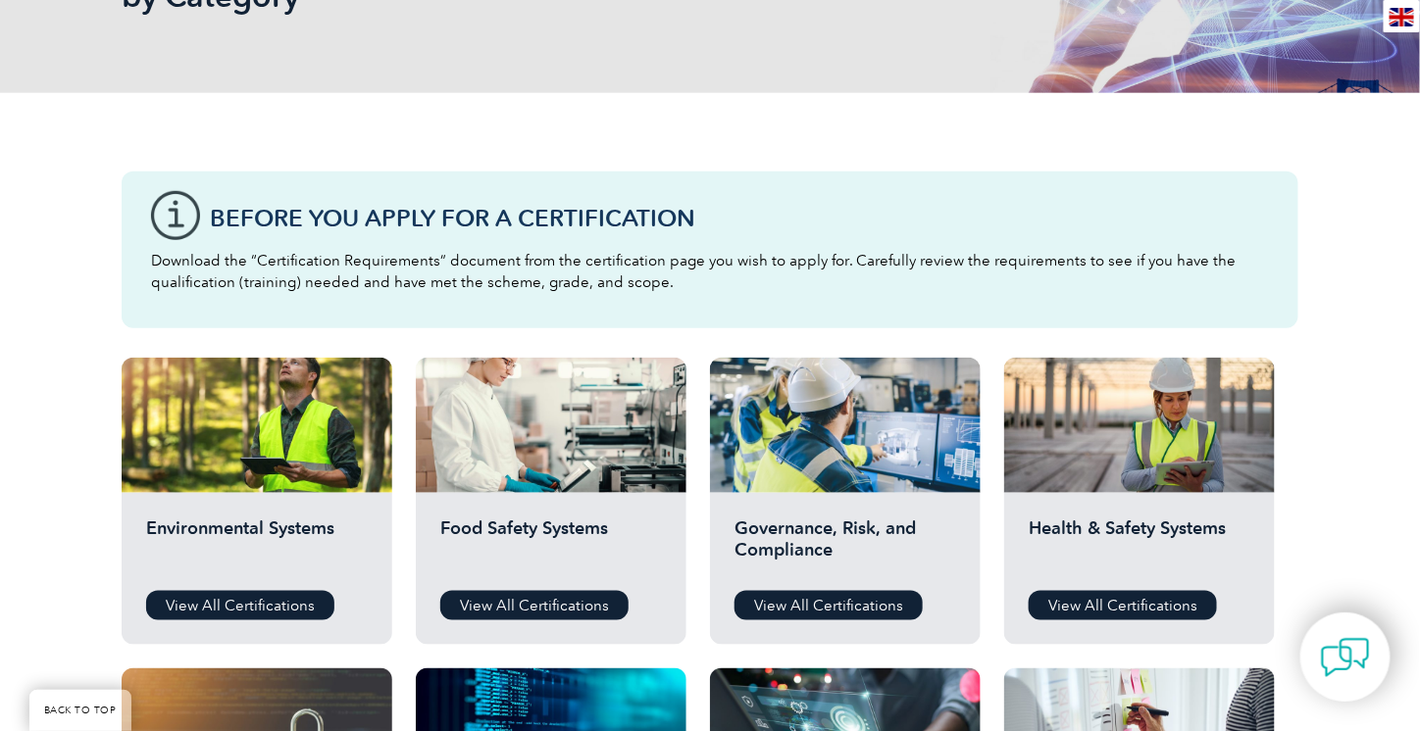
scroll to position [386, 0]
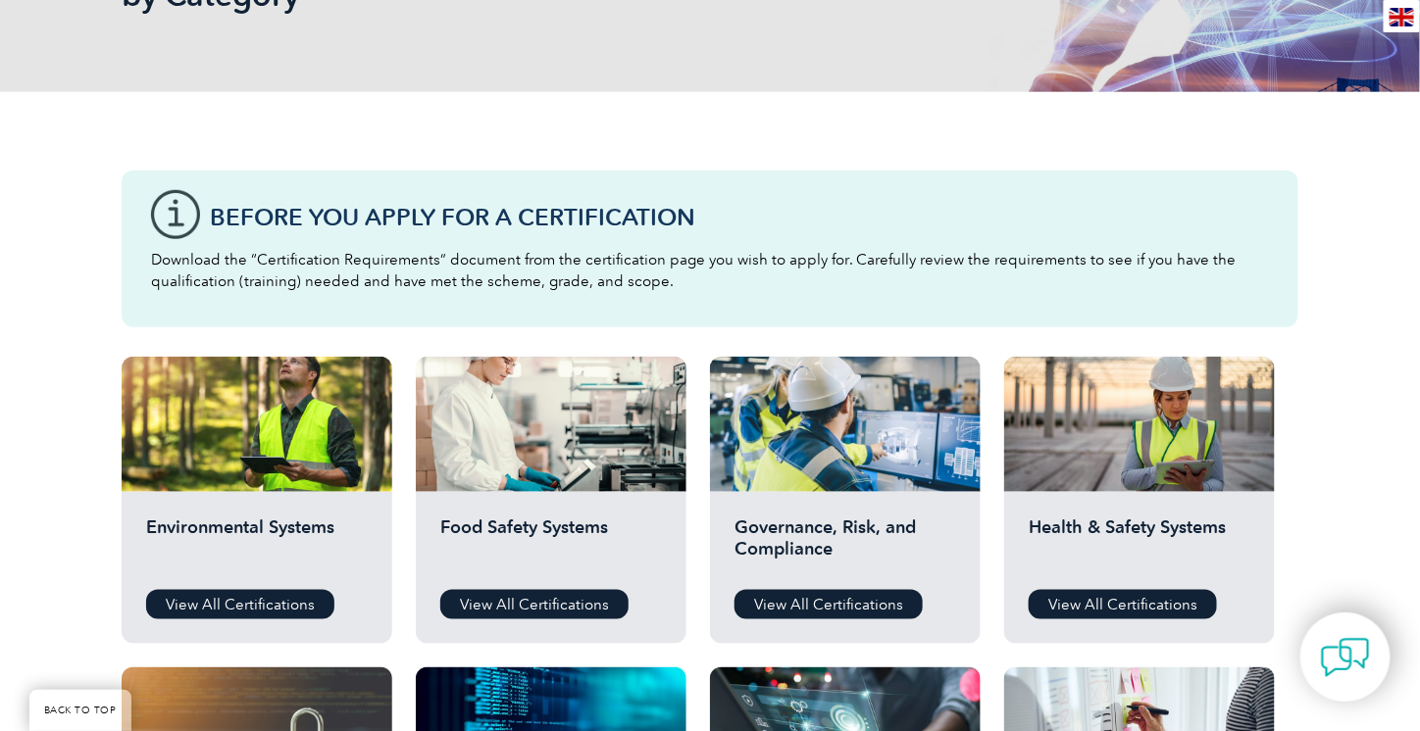
click at [453, 267] on p "Download the “Certification Requirements” document from the certification page …" at bounding box center [710, 270] width 1118 height 43
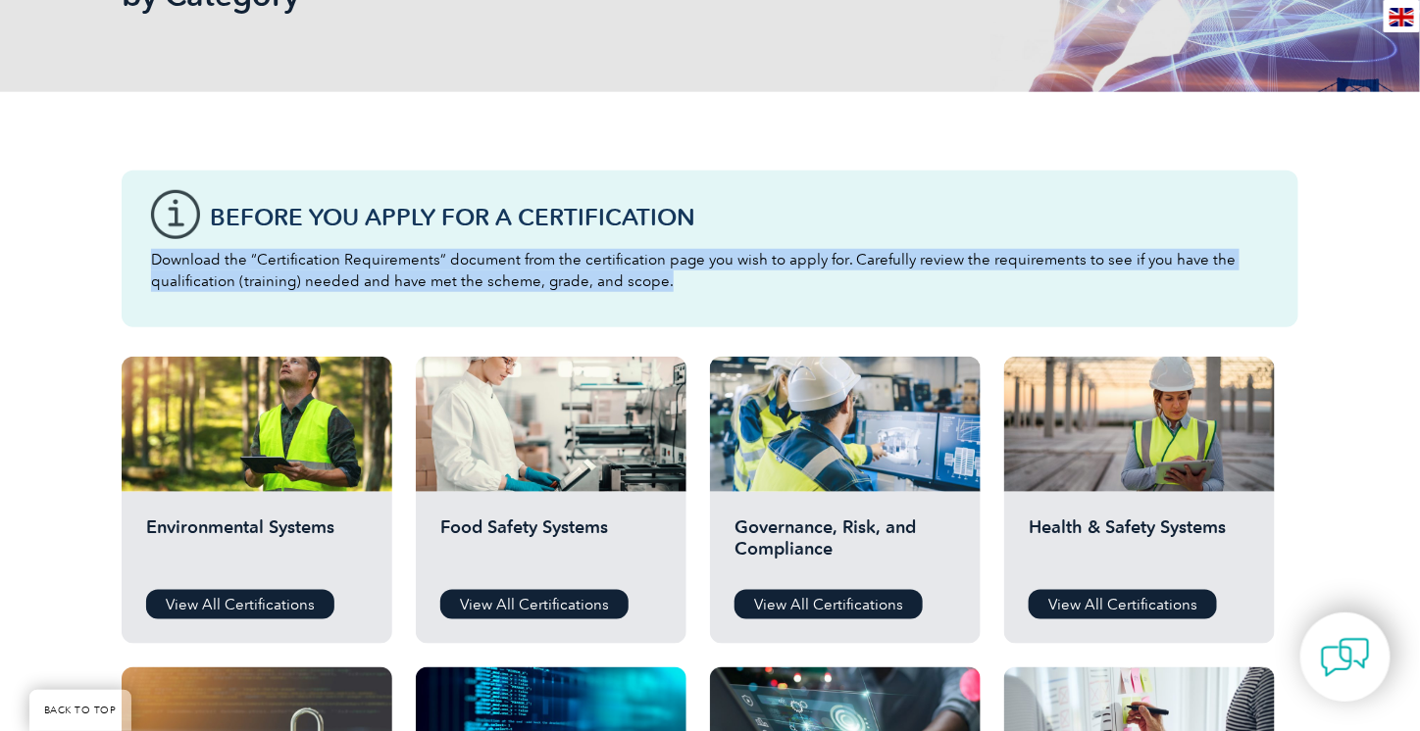
click at [453, 267] on p "Download the “Certification Requirements” document from the certification page …" at bounding box center [710, 270] width 1118 height 43
click at [556, 278] on p "Download the “Certification Requirements” document from the certification page …" at bounding box center [710, 270] width 1118 height 43
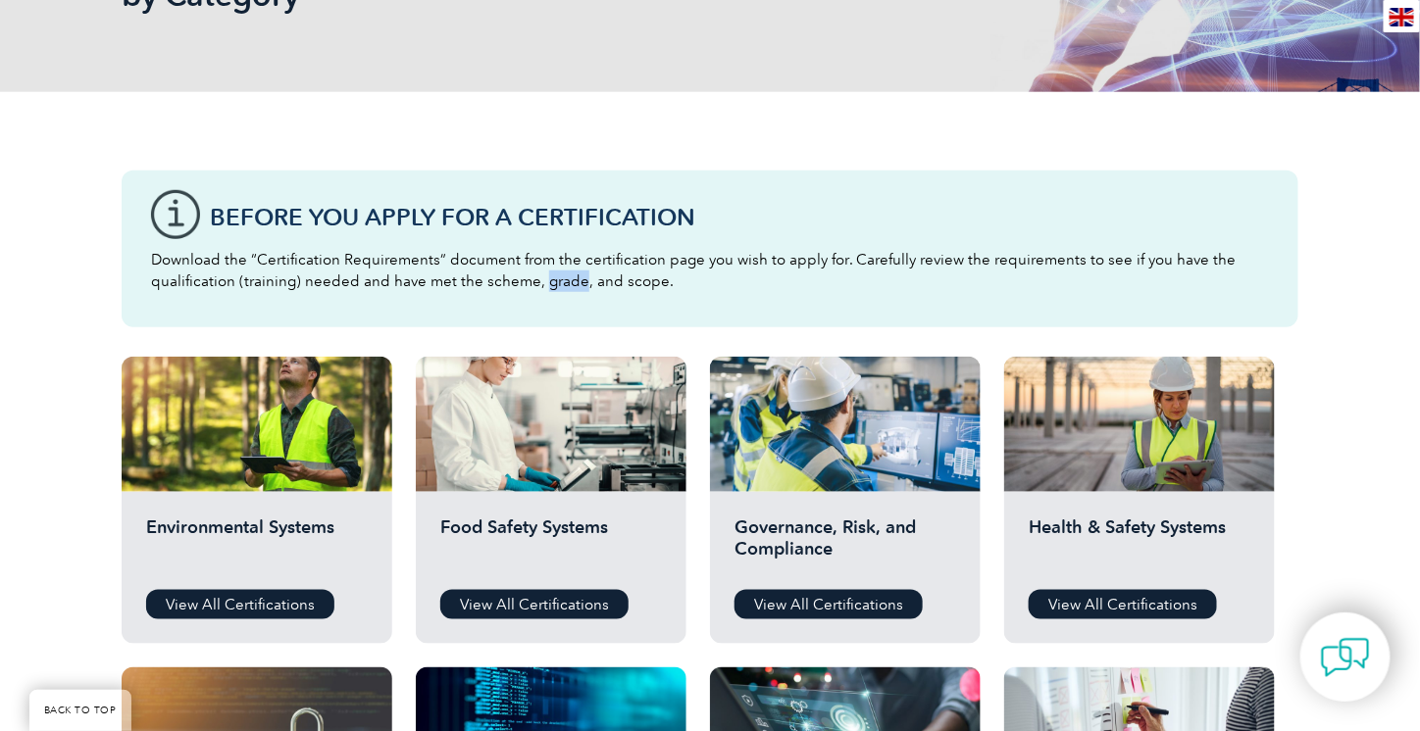
click at [556, 278] on p "Download the “Certification Requirements” document from the certification page …" at bounding box center [710, 270] width 1118 height 43
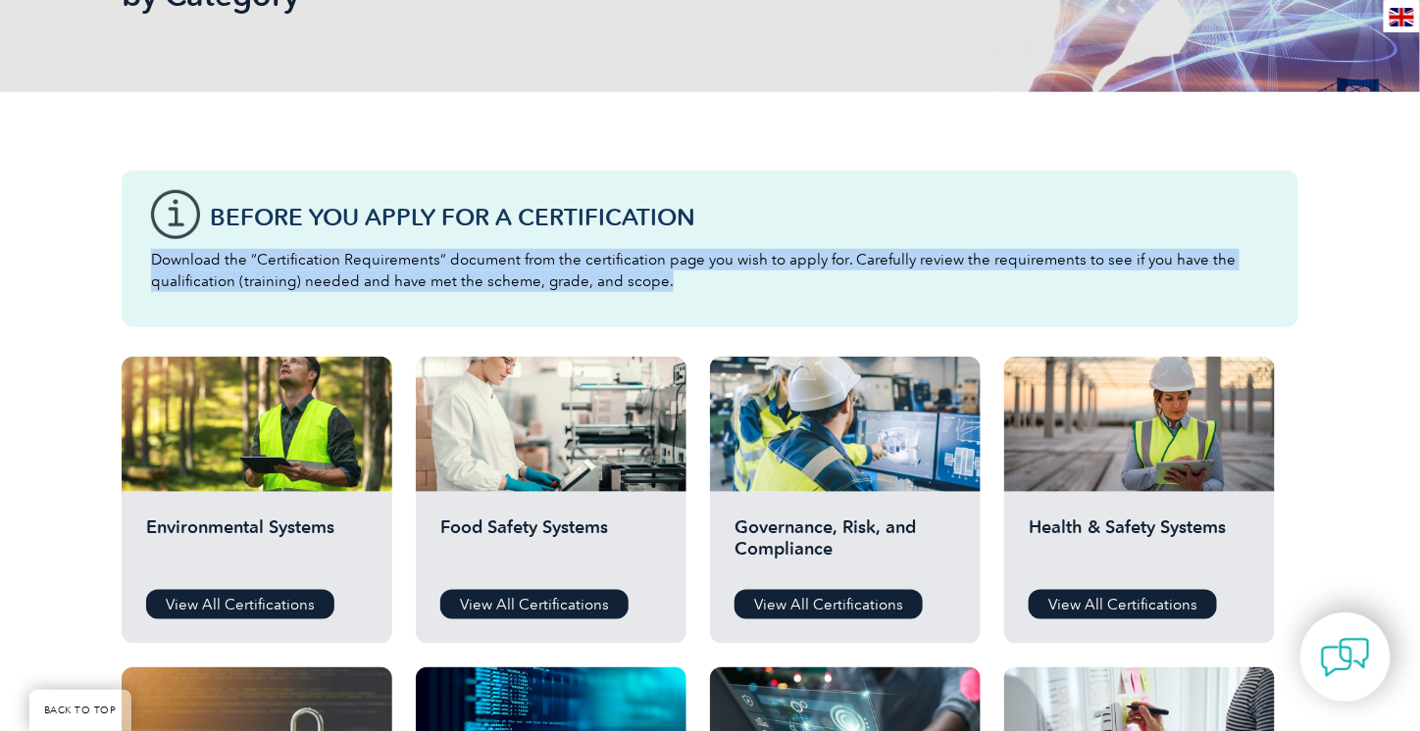
click at [556, 278] on p "Download the “Certification Requirements” document from the certification page …" at bounding box center [710, 270] width 1118 height 43
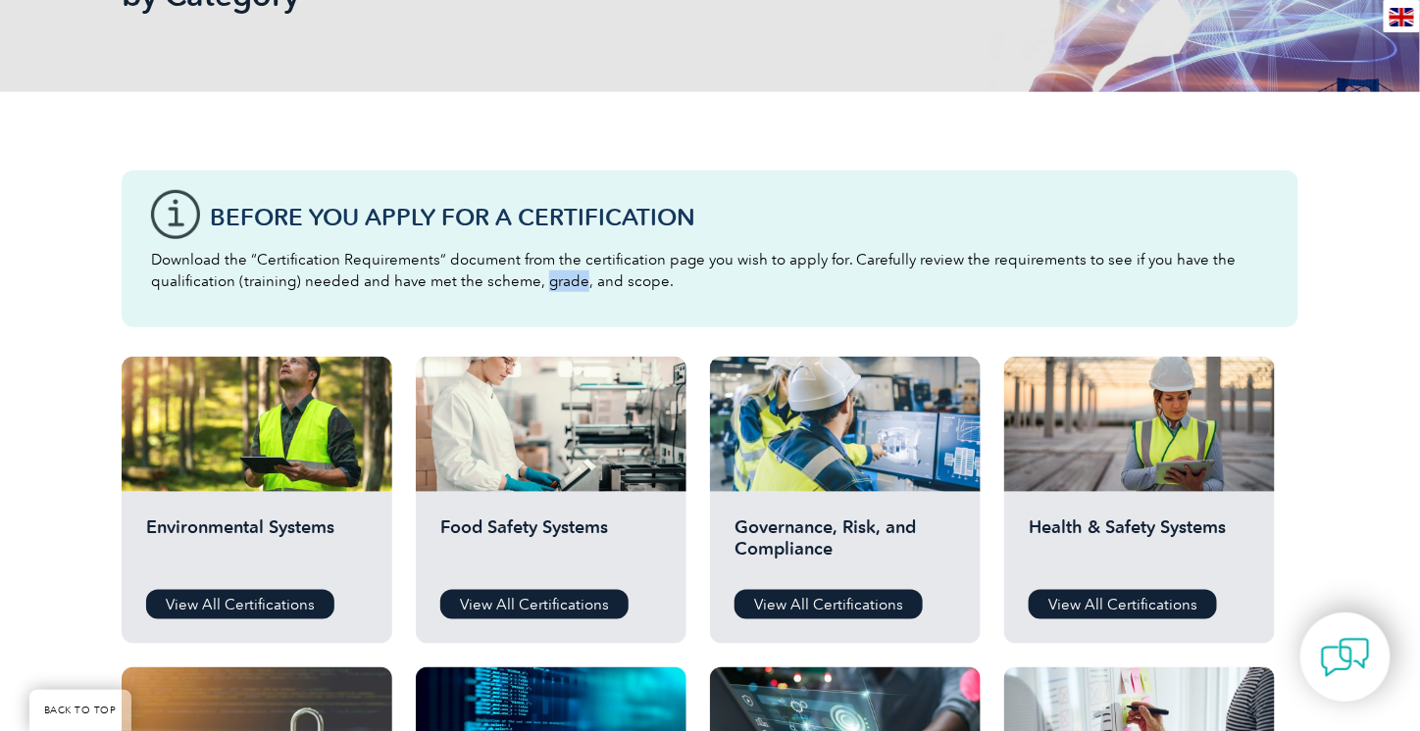
click at [556, 278] on p "Download the “Certification Requirements” document from the certification page …" at bounding box center [710, 270] width 1118 height 43
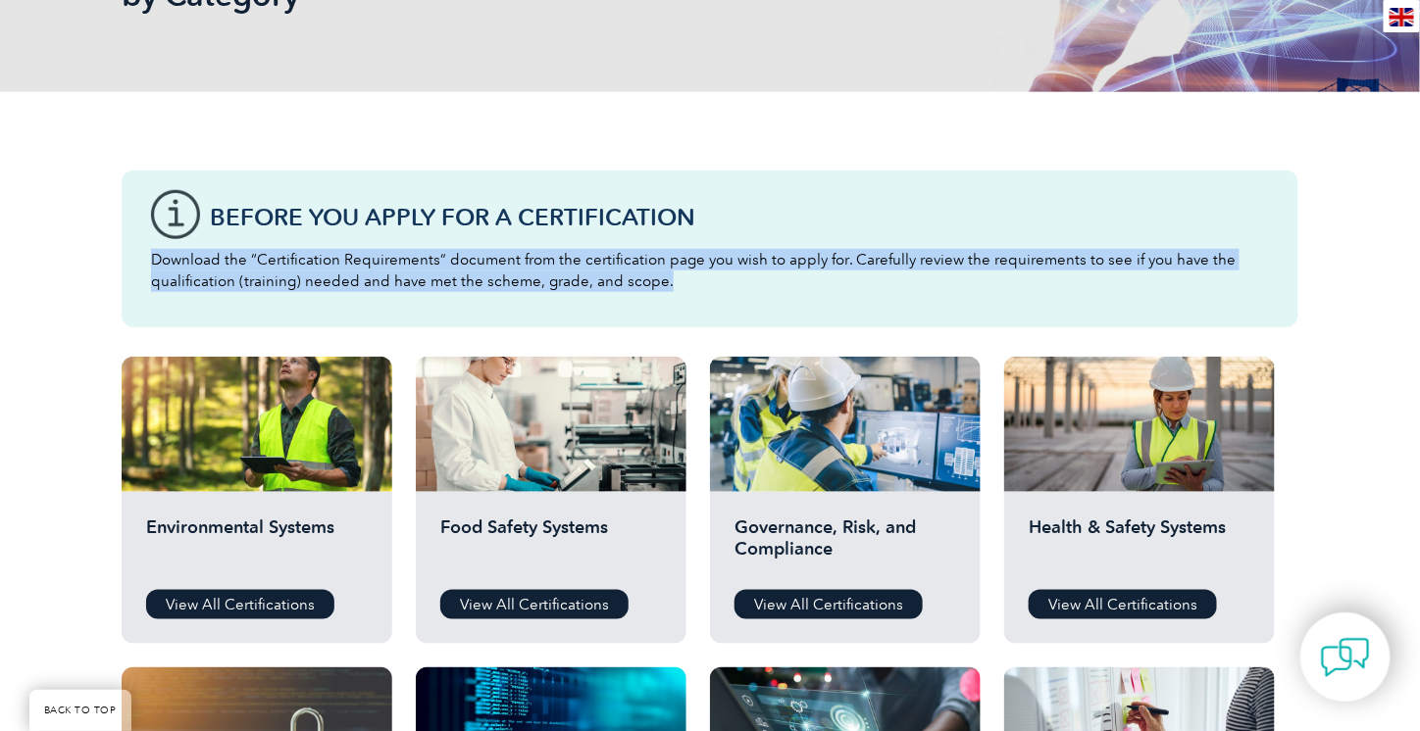
click at [556, 278] on p "Download the “Certification Requirements” document from the certification page …" at bounding box center [710, 270] width 1118 height 43
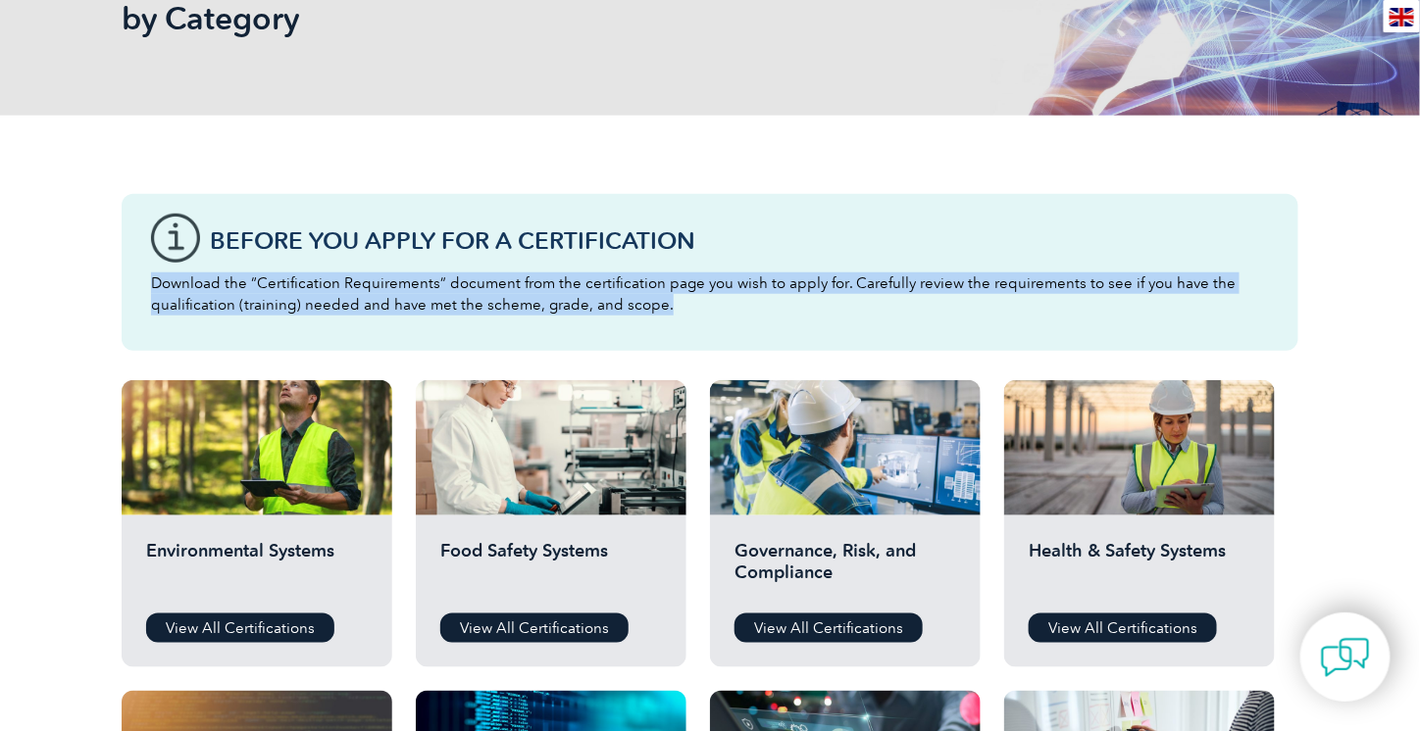
scroll to position [0, 0]
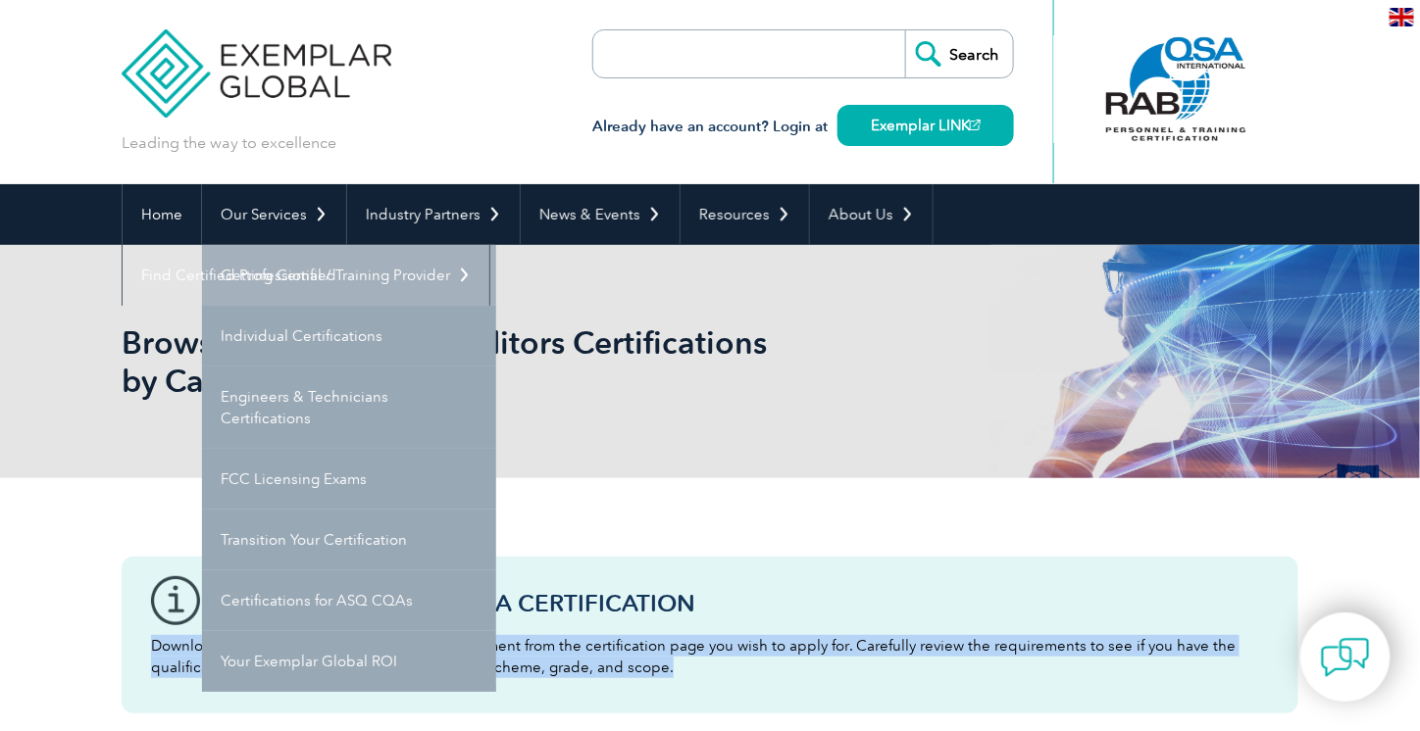
click at [303, 280] on link "Getting Certified" at bounding box center [349, 275] width 294 height 61
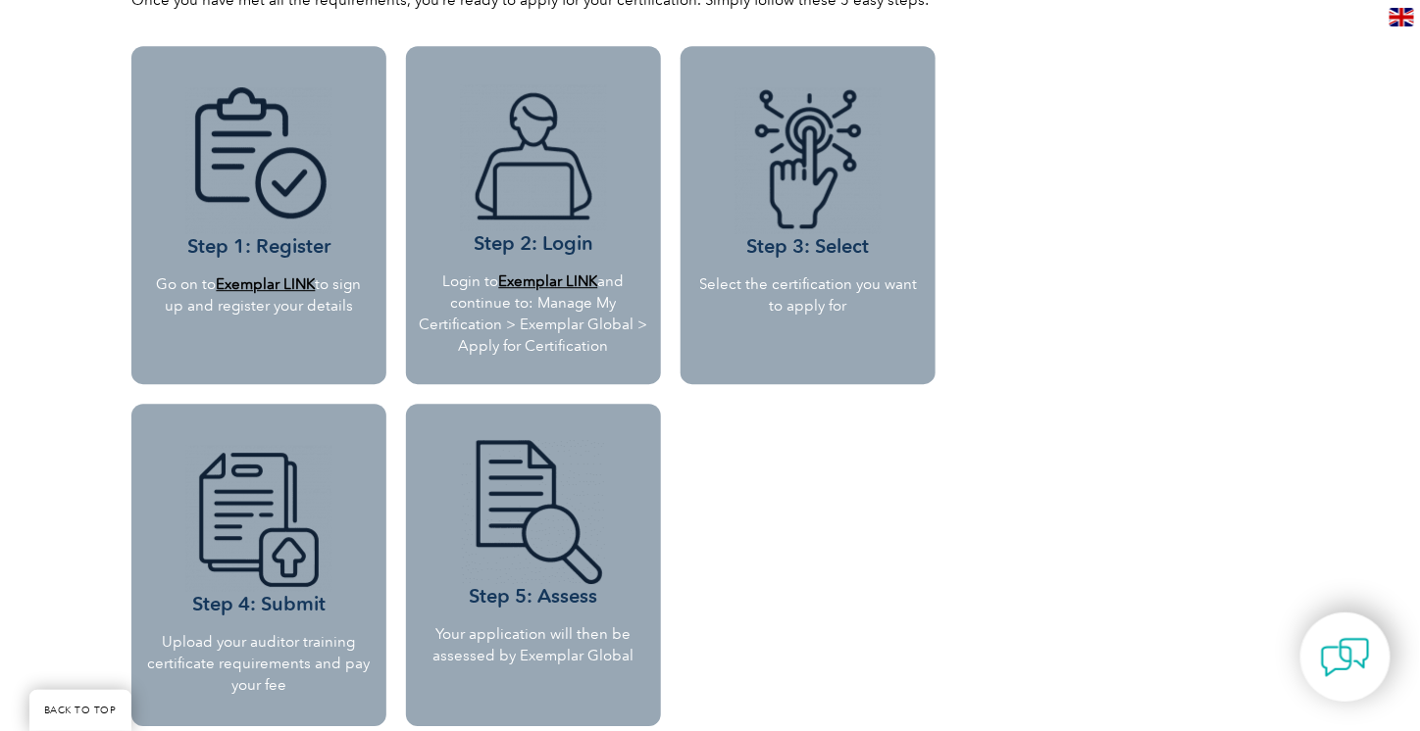
scroll to position [1763, 0]
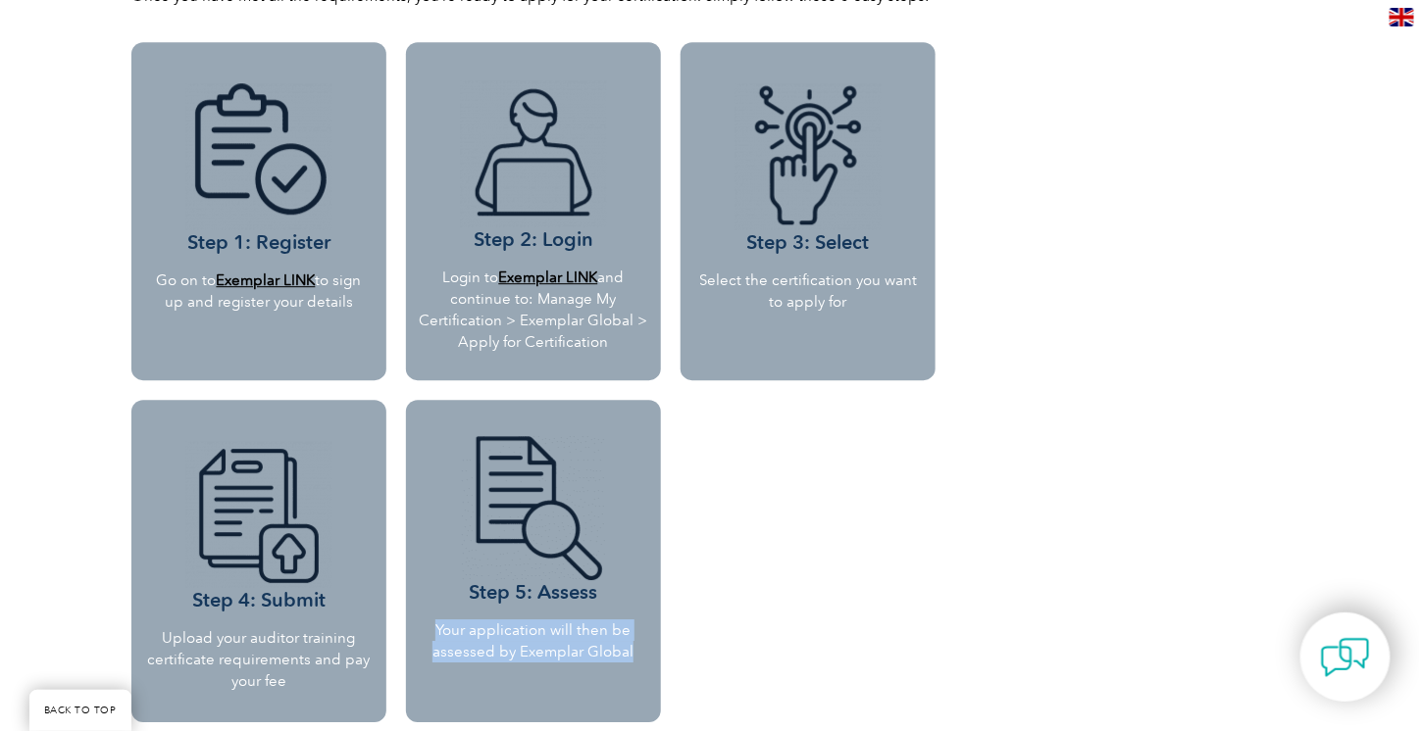
drag, startPoint x: 442, startPoint y: 626, endPoint x: 655, endPoint y: 658, distance: 215.0
click at [655, 658] on div "Step 5: Assess Your application will then be assessed by Exemplar Global" at bounding box center [533, 561] width 255 height 323
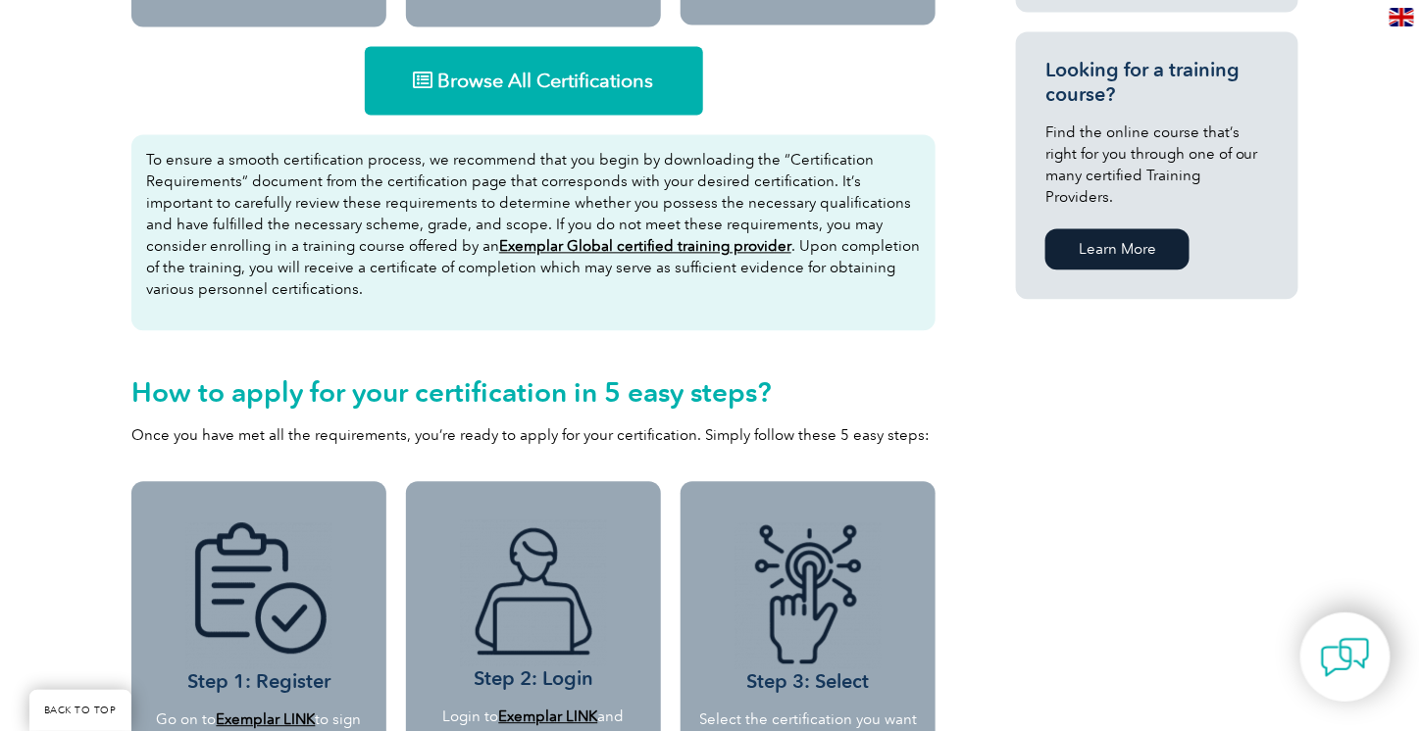
scroll to position [1323, 0]
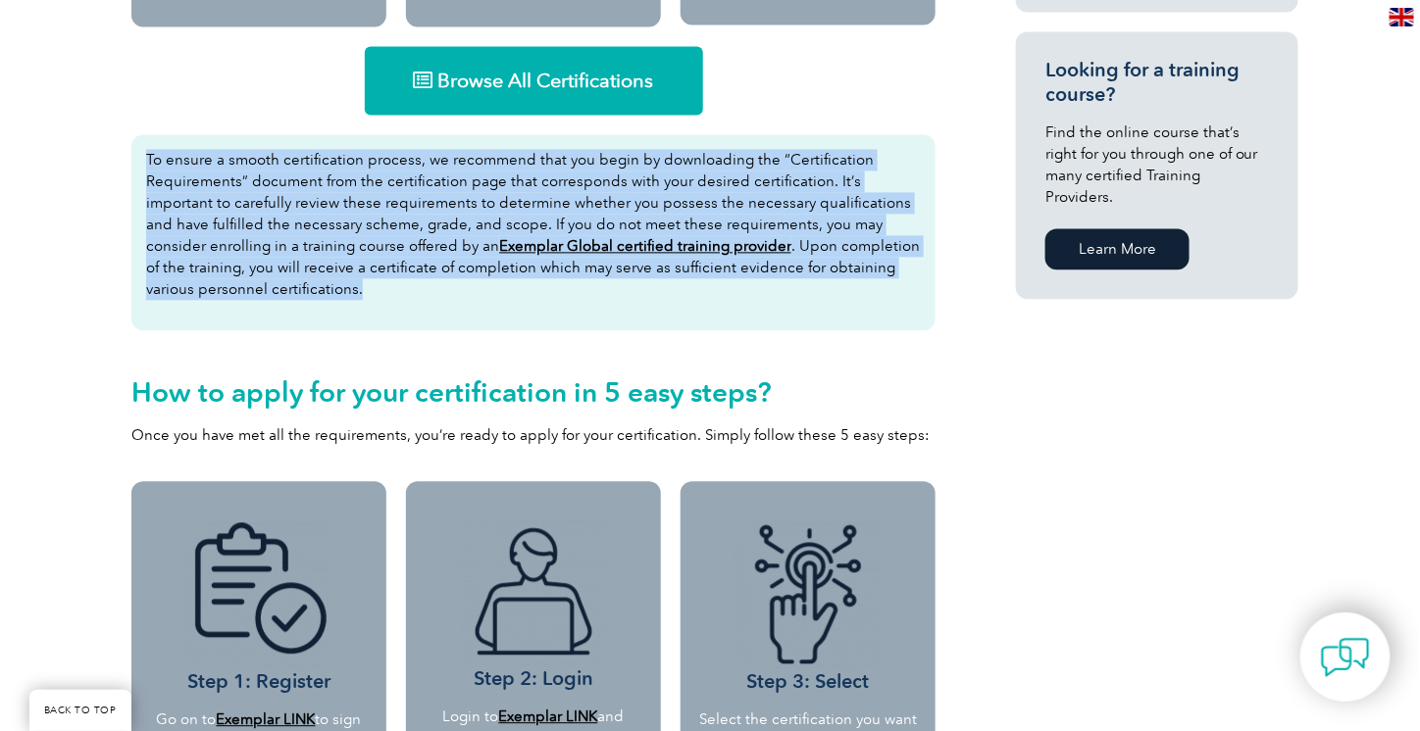
drag, startPoint x: 144, startPoint y: 159, endPoint x: 329, endPoint y: 299, distance: 232.3
click at [329, 299] on div "To ensure a smooth certification process, we recommend that you begin by downlo…" at bounding box center [533, 232] width 804 height 196
click at [242, 204] on p "To ensure a smooth certification process, we recommend that you begin by downlo…" at bounding box center [533, 224] width 774 height 151
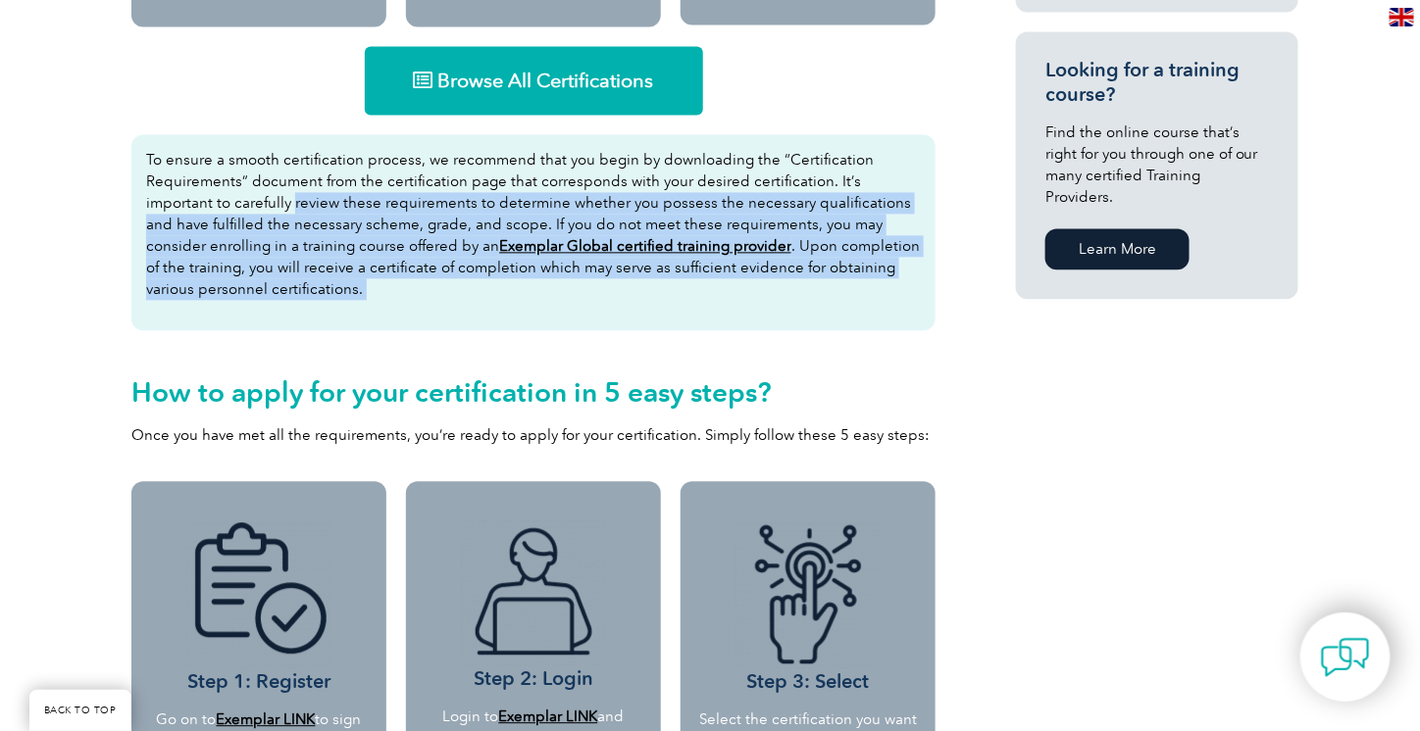
drag, startPoint x: 242, startPoint y: 204, endPoint x: 327, endPoint y: 282, distance: 115.9
click at [327, 282] on p "To ensure a smooth certification process, we recommend that you begin by downlo…" at bounding box center [533, 224] width 774 height 151
click at [413, 297] on p "To ensure a smooth certification process, we recommend that you begin by downlo…" at bounding box center [533, 224] width 774 height 151
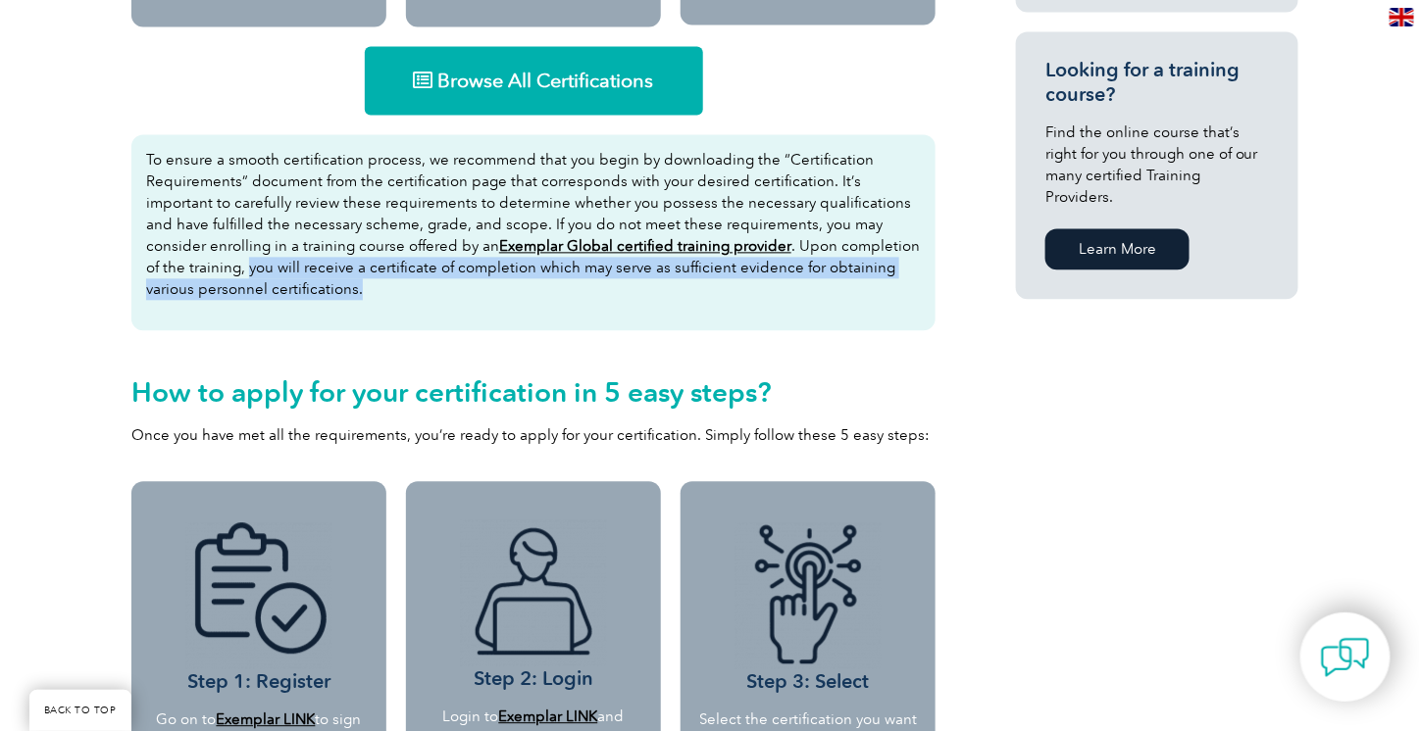
drag, startPoint x: 205, startPoint y: 264, endPoint x: 392, endPoint y: 290, distance: 189.1
click at [392, 290] on p "To ensure a smooth certification process, we recommend that you begin by downlo…" at bounding box center [533, 224] width 774 height 151
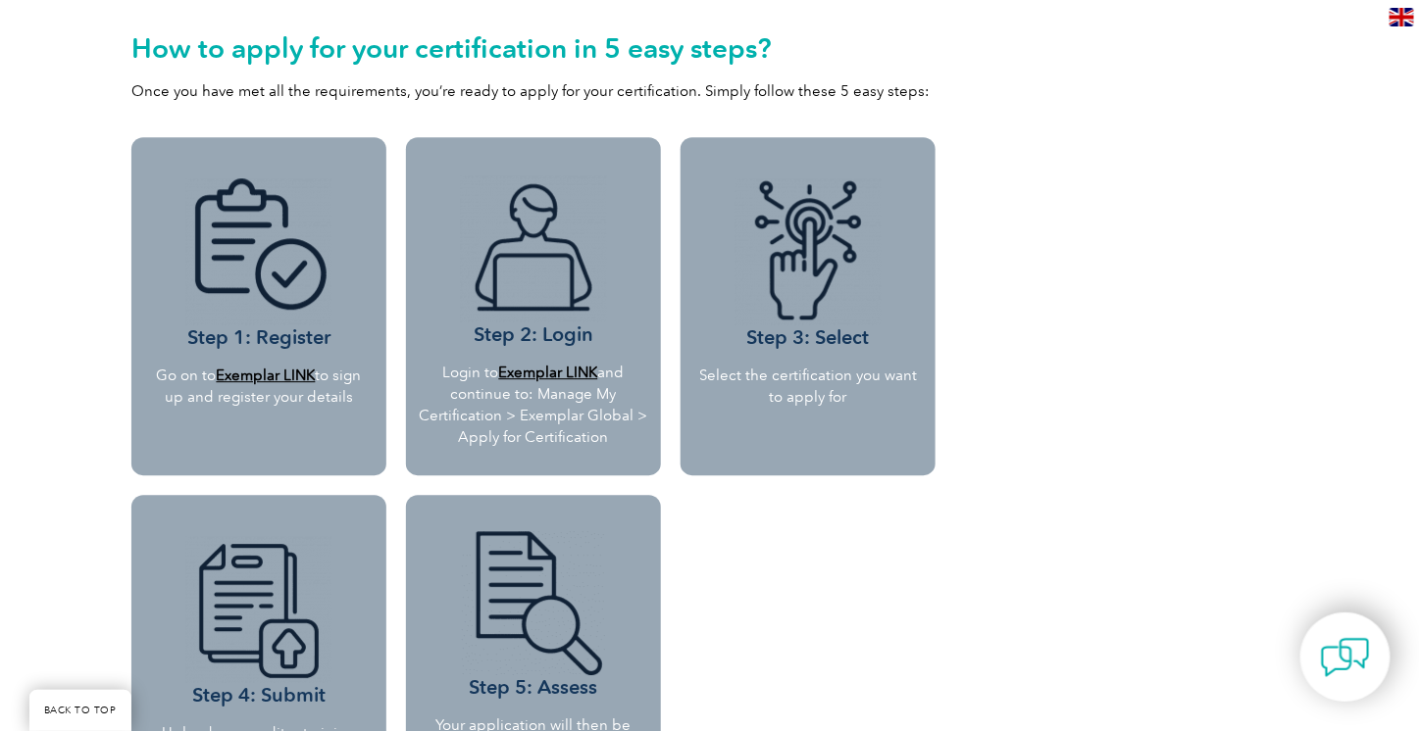
scroll to position [1672, 0]
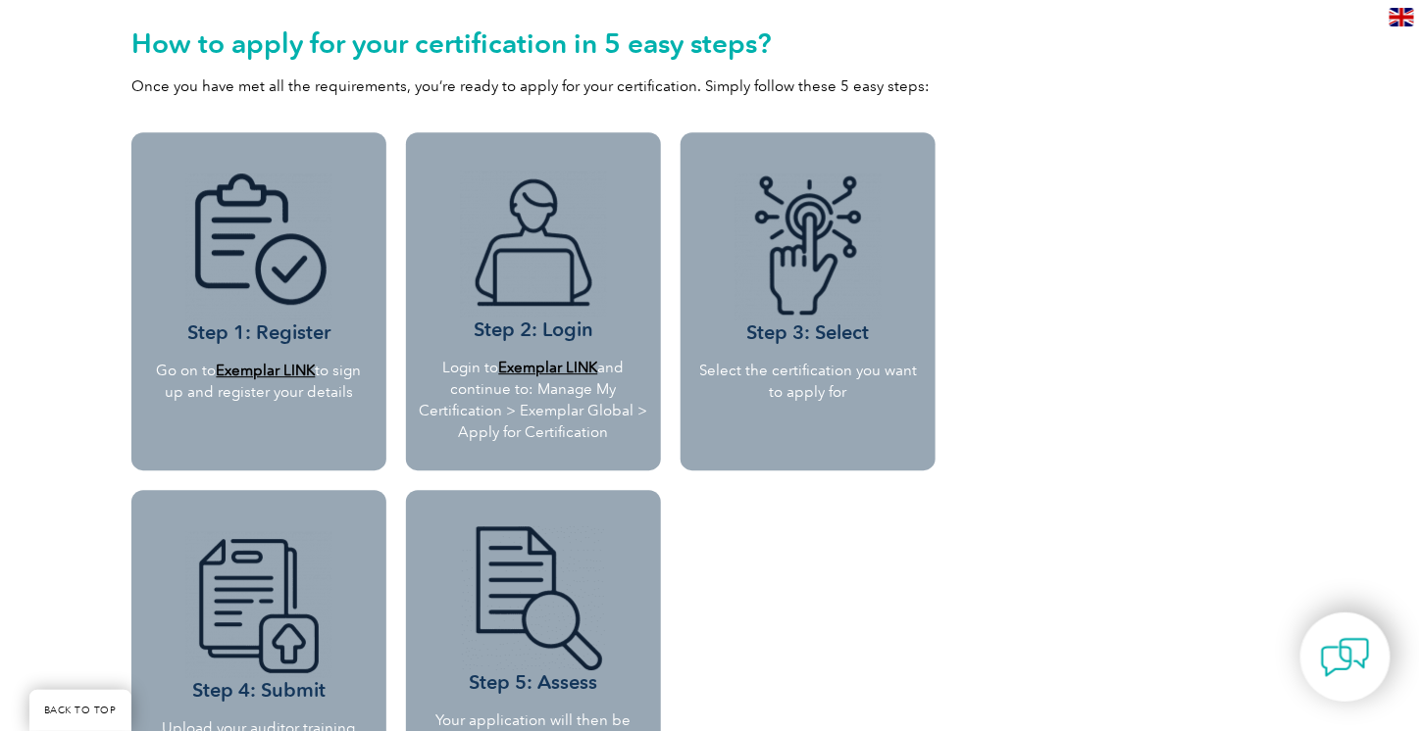
click at [460, 92] on p "Once you have met all the requirements, you’re ready to apply for your certific…" at bounding box center [533, 86] width 804 height 22
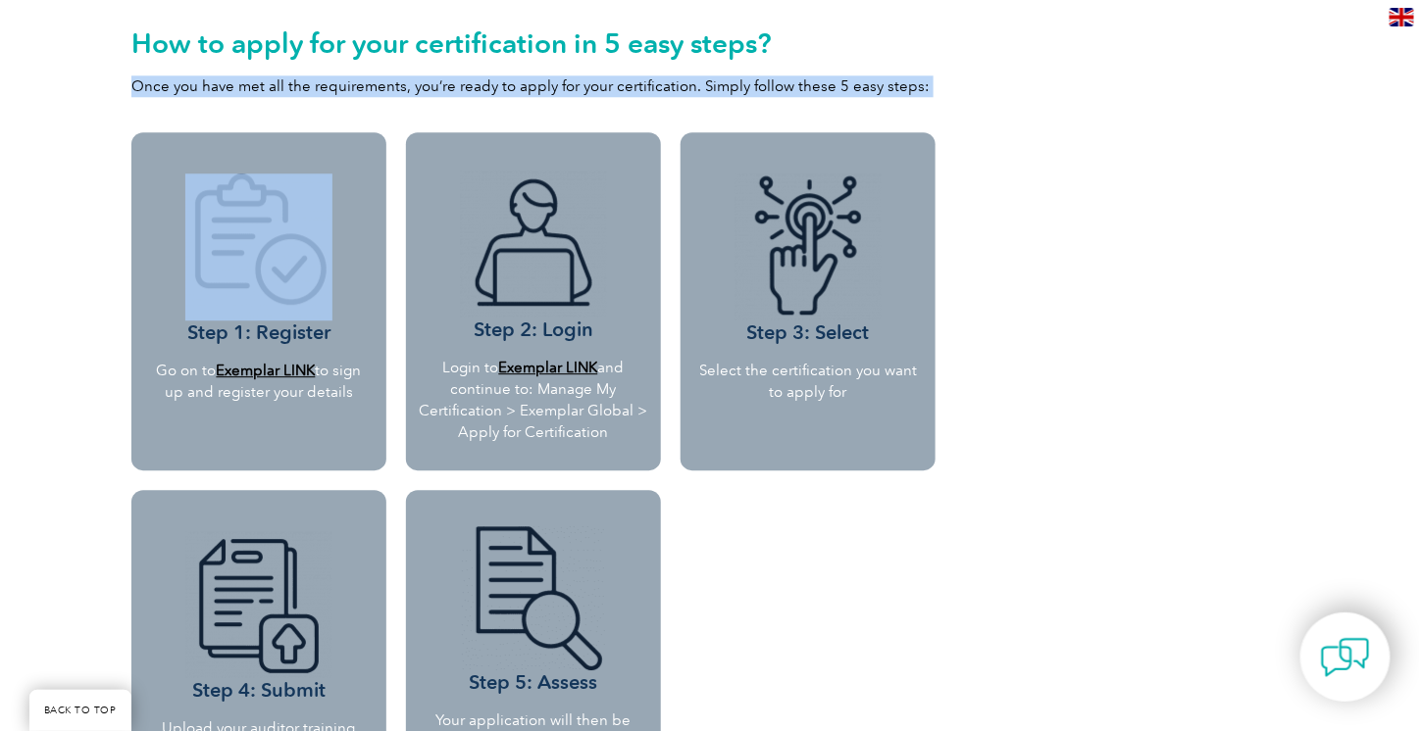
click at [460, 92] on p "Once you have met all the requirements, you’re ready to apply for your certific…" at bounding box center [533, 86] width 804 height 22
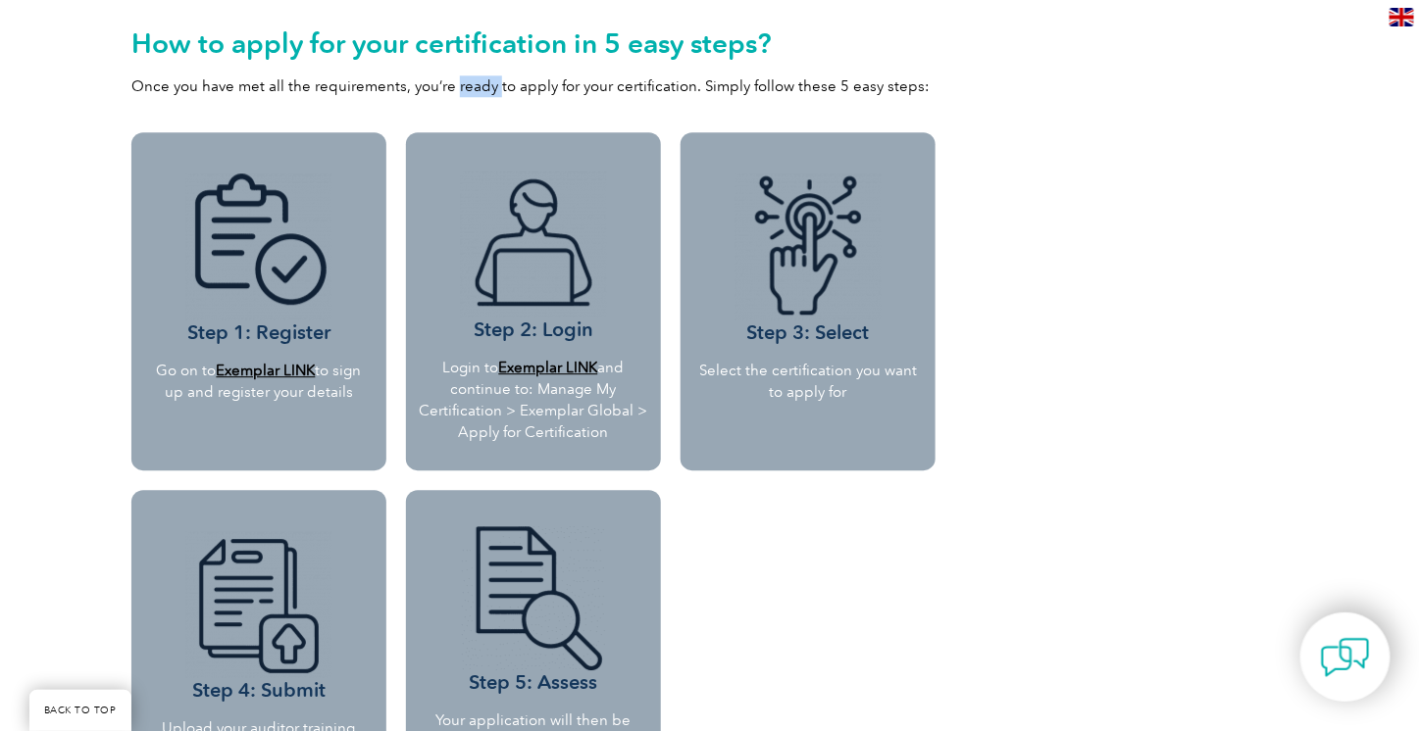
click at [460, 92] on p "Once you have met all the requirements, you’re ready to apply for your certific…" at bounding box center [533, 86] width 804 height 22
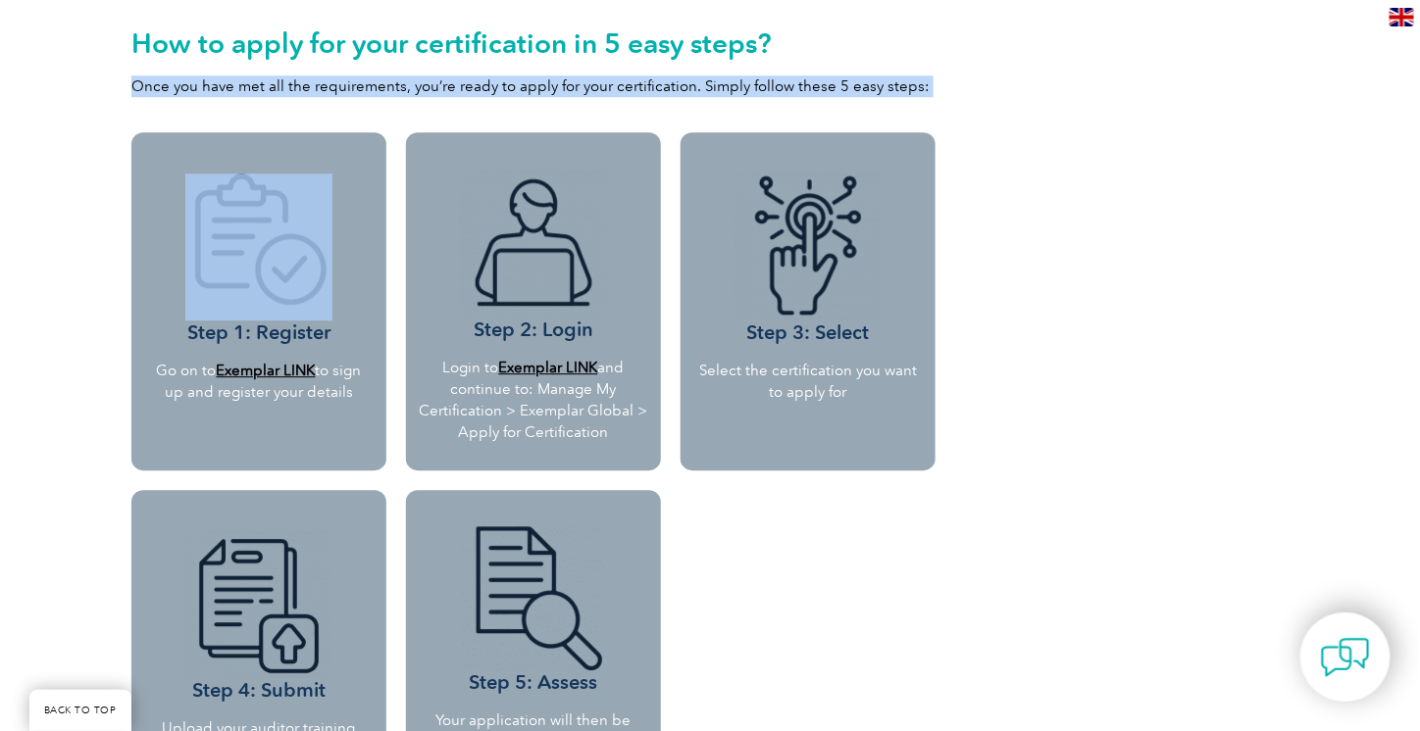
click at [460, 92] on p "Once you have met all the requirements, you’re ready to apply for your certific…" at bounding box center [533, 86] width 804 height 22
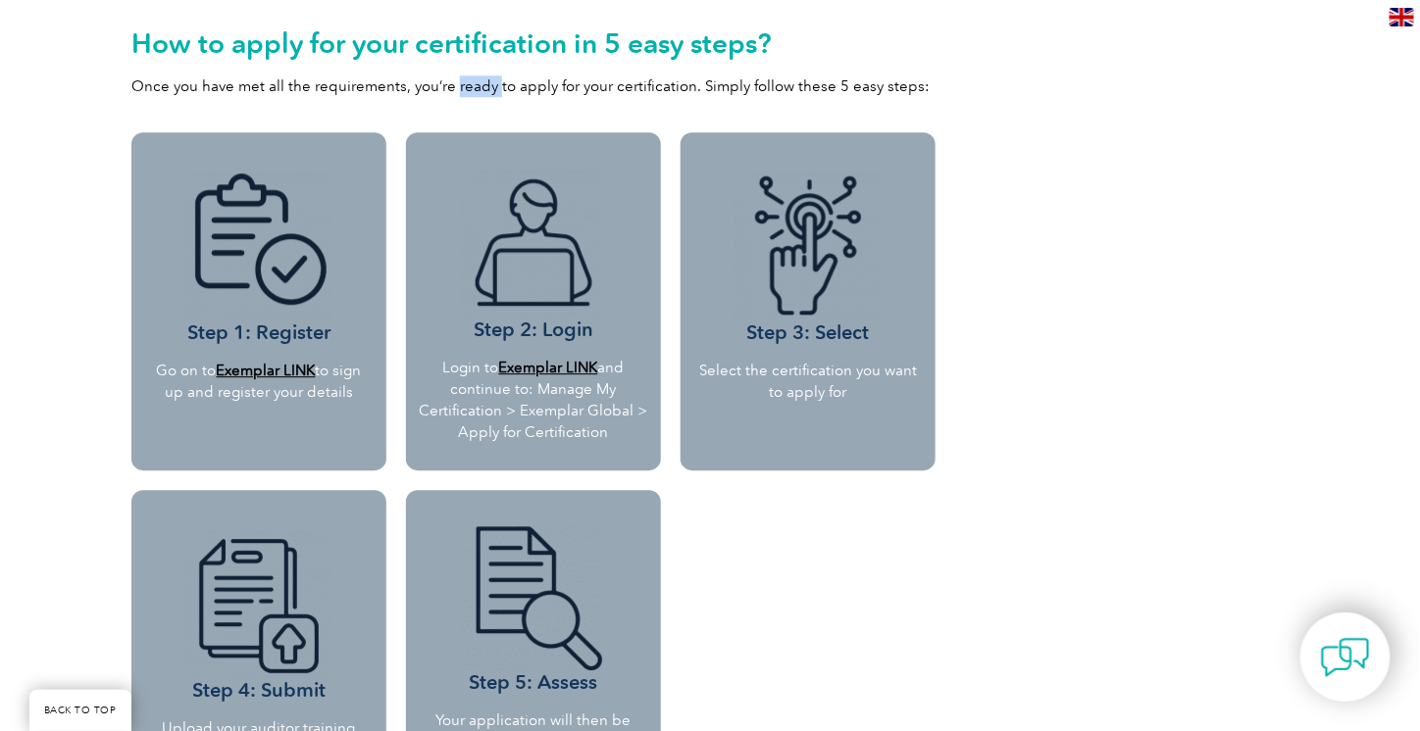
click at [460, 92] on p "Once you have met all the requirements, you’re ready to apply for your certific…" at bounding box center [533, 86] width 804 height 22
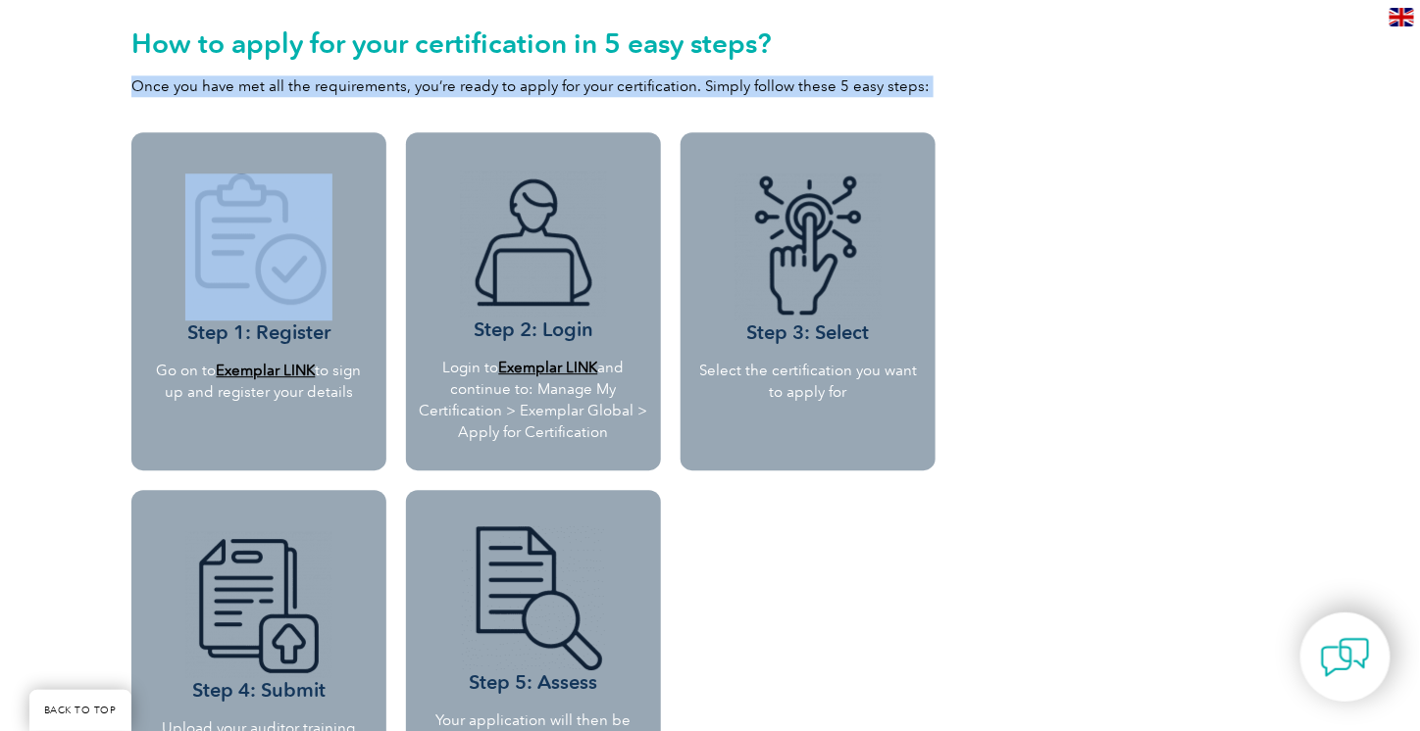
click at [460, 92] on p "Once you have met all the requirements, you’re ready to apply for your certific…" at bounding box center [533, 86] width 804 height 22
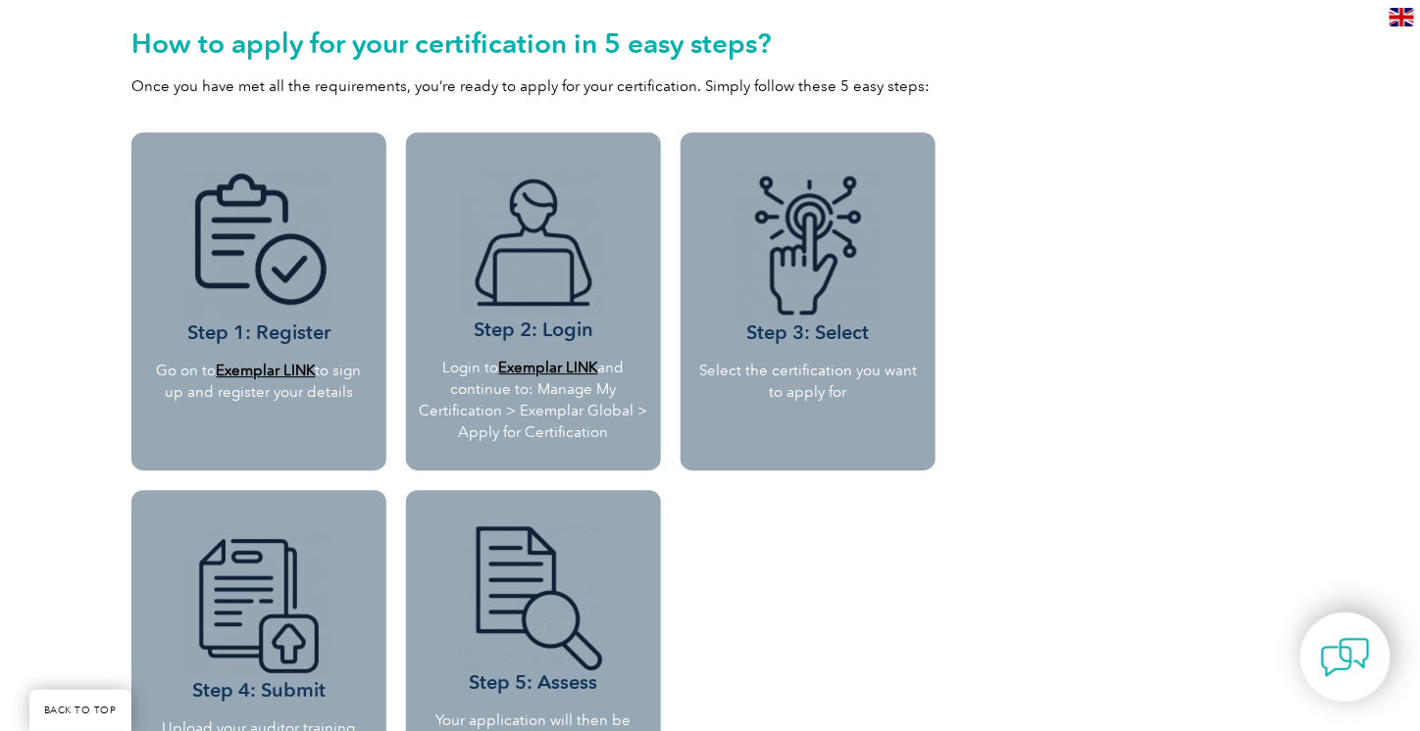
click at [63, 451] on div "Why should you get certified? Gaining personnel certification will enhance your…" at bounding box center [710, 104] width 1420 height 2673
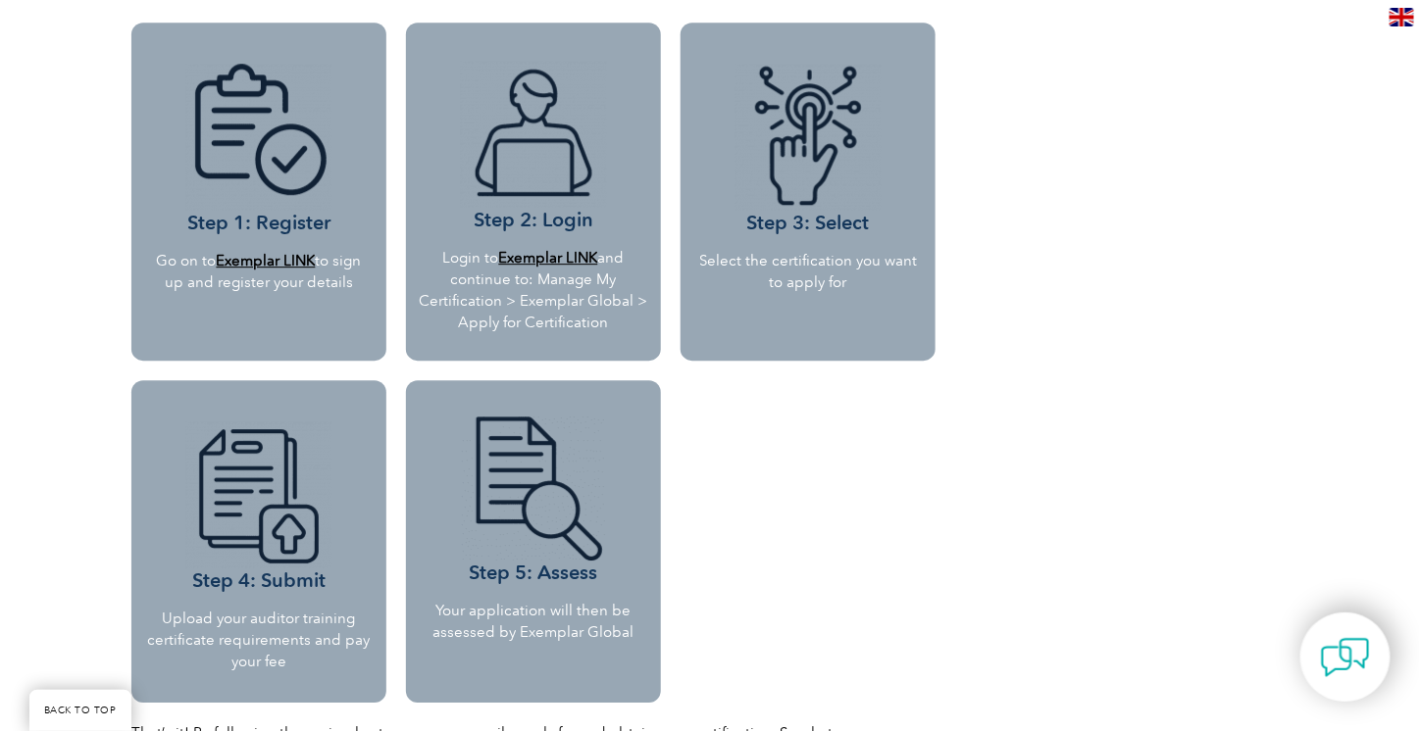
scroll to position [1782, 0]
